Goal: Information Seeking & Learning: Learn about a topic

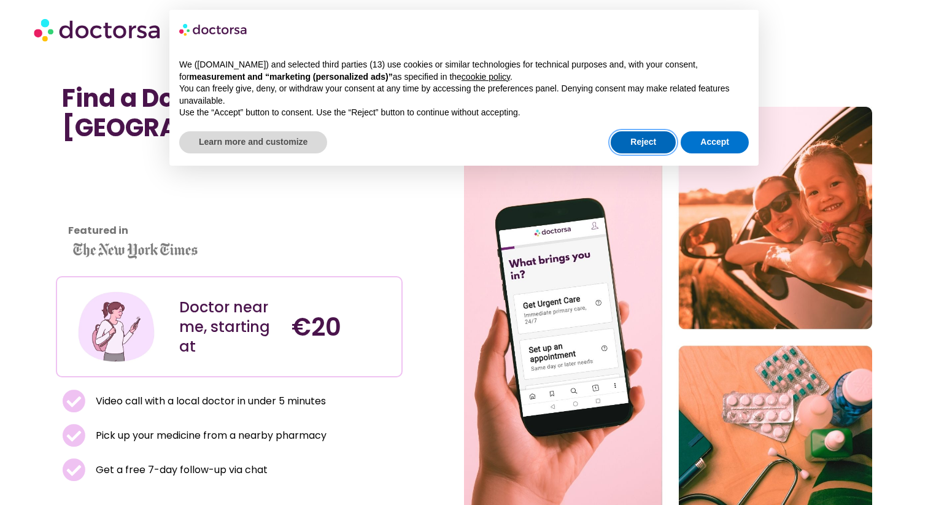
click at [654, 138] on button "Reject" at bounding box center [643, 142] width 65 height 22
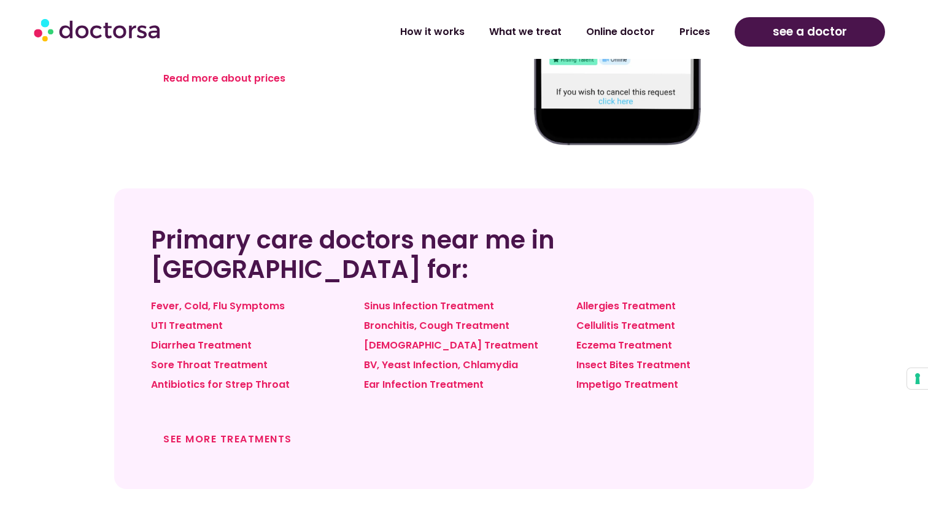
scroll to position [860, 0]
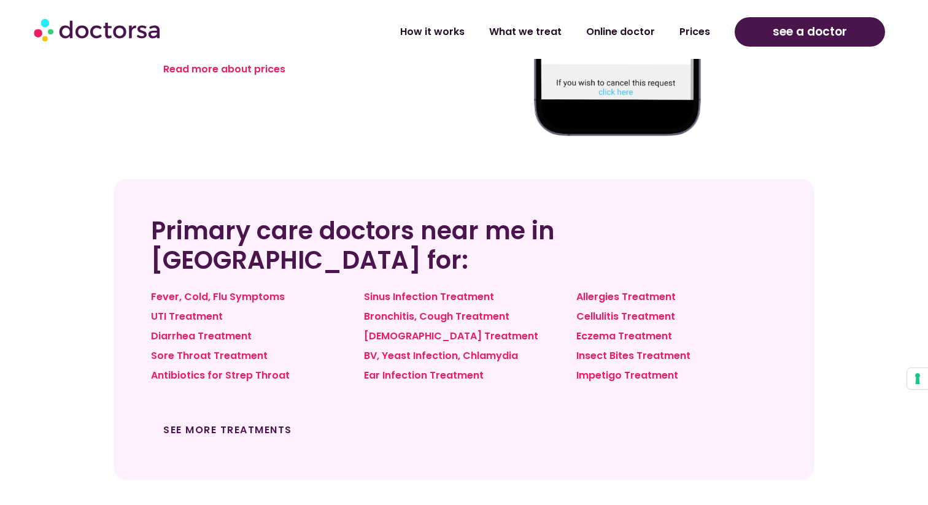
click at [257, 427] on link "See more treatments" at bounding box center [227, 430] width 129 height 14
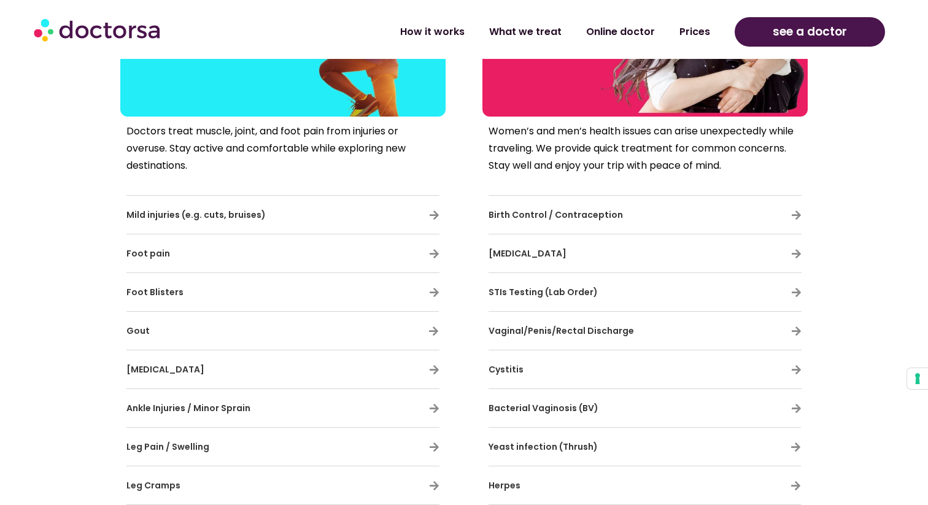
scroll to position [2285, 0]
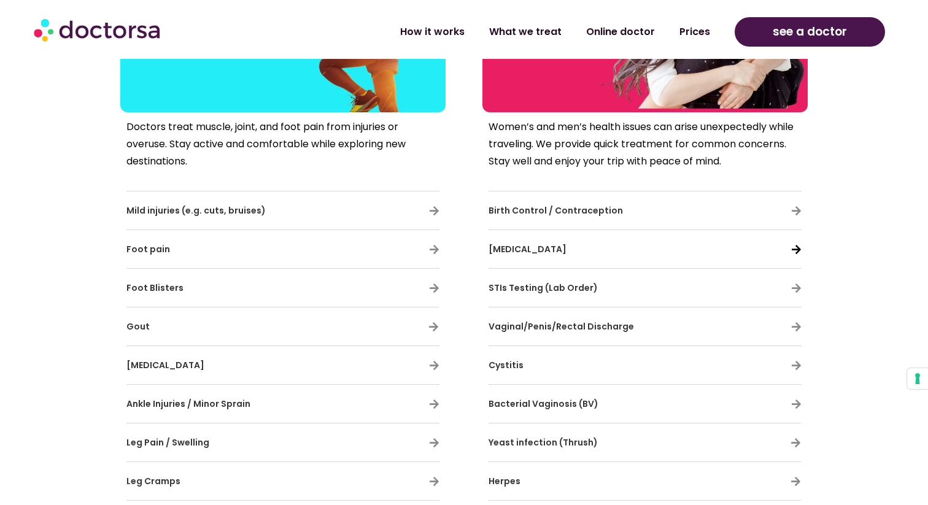
click at [795, 249] on icon at bounding box center [796, 249] width 10 height 10
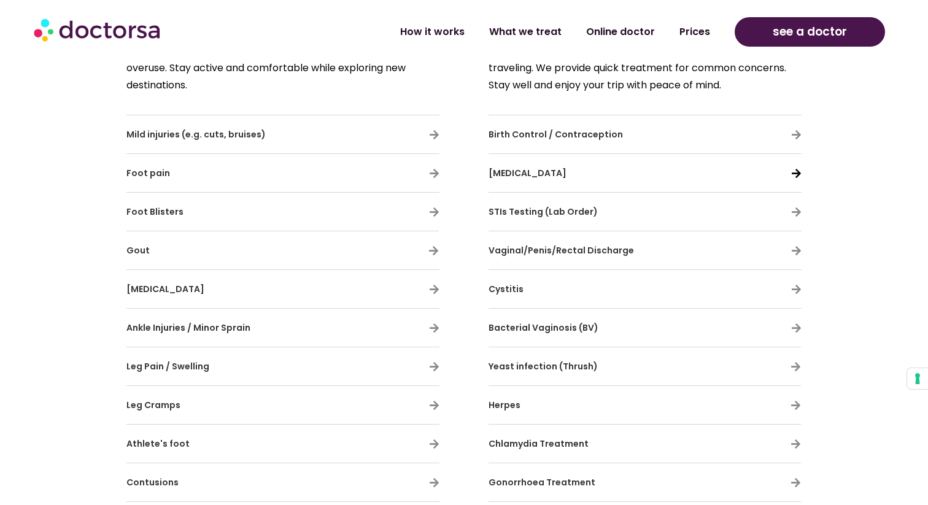
scroll to position [2358, 0]
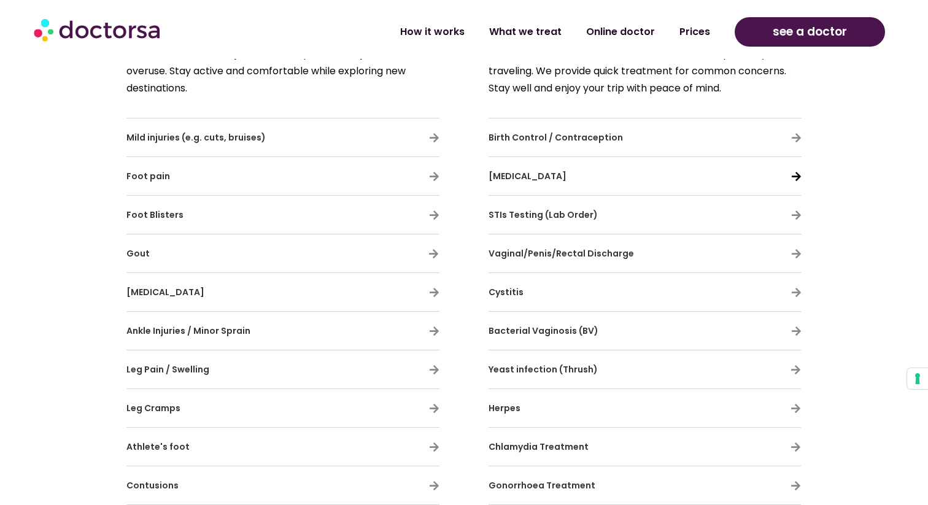
click at [795, 175] on icon at bounding box center [796, 176] width 10 height 10
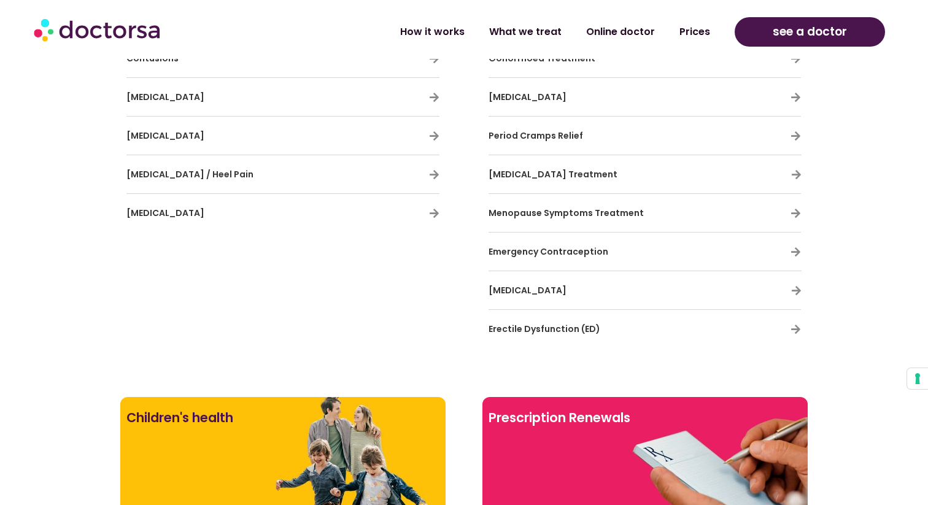
scroll to position [2785, 0]
click at [796, 212] on icon at bounding box center [796, 214] width 10 height 10
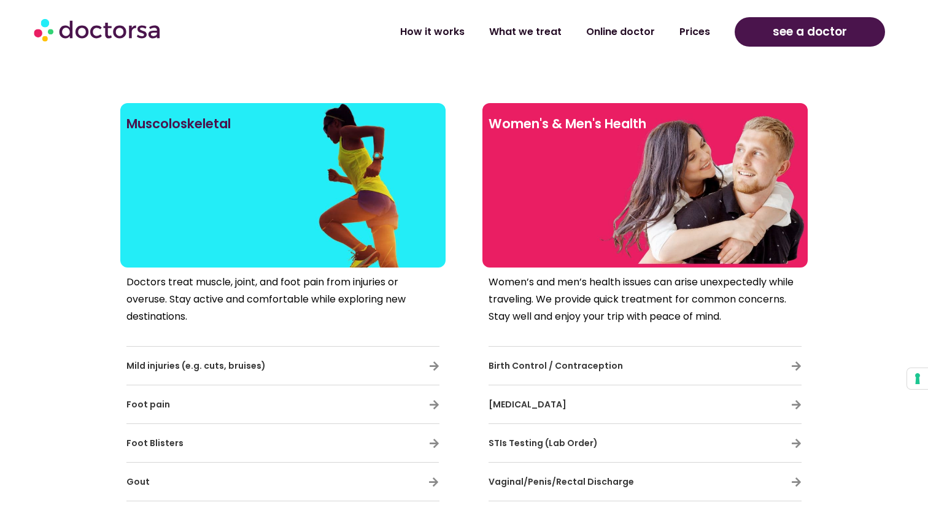
scroll to position [2128, 0]
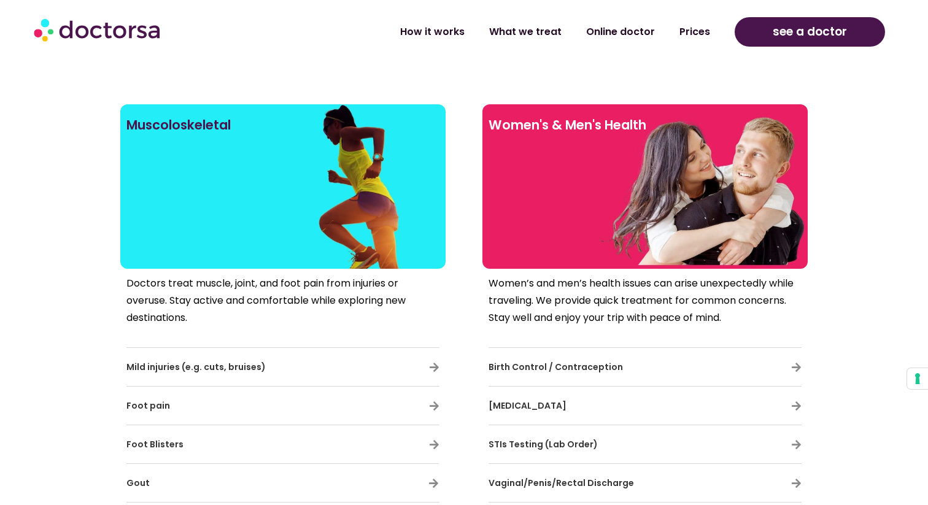
click at [658, 217] on div at bounding box center [645, 207] width 313 height 111
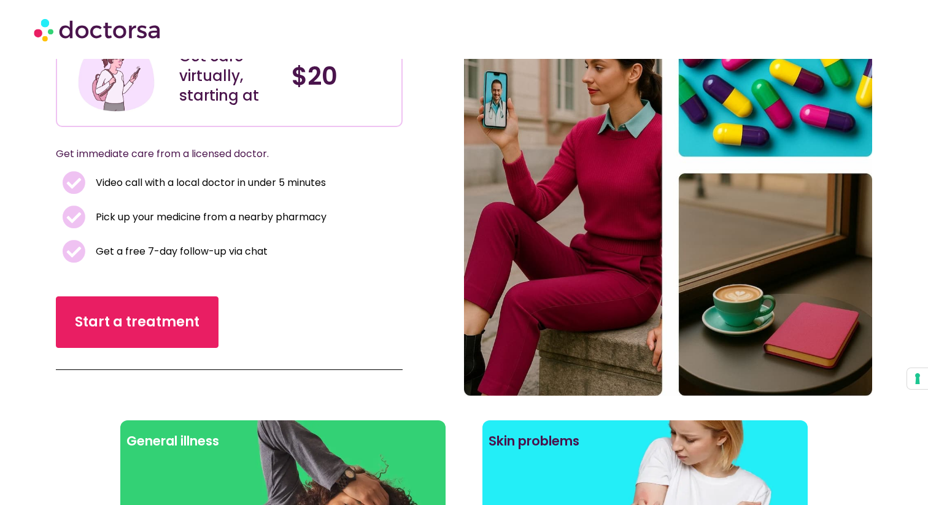
scroll to position [153, 0]
